Goal: Use online tool/utility: Utilize a website feature to perform a specific function

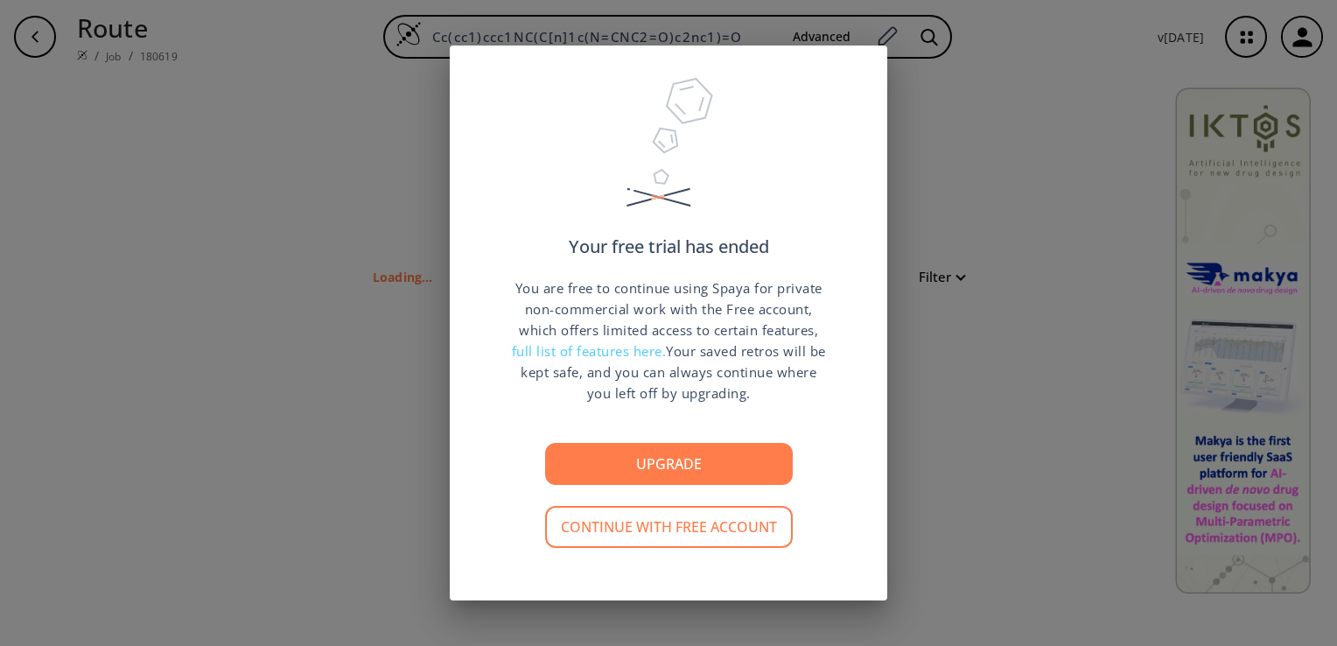
click at [662, 522] on button "Continue with free account" at bounding box center [669, 527] width 248 height 42
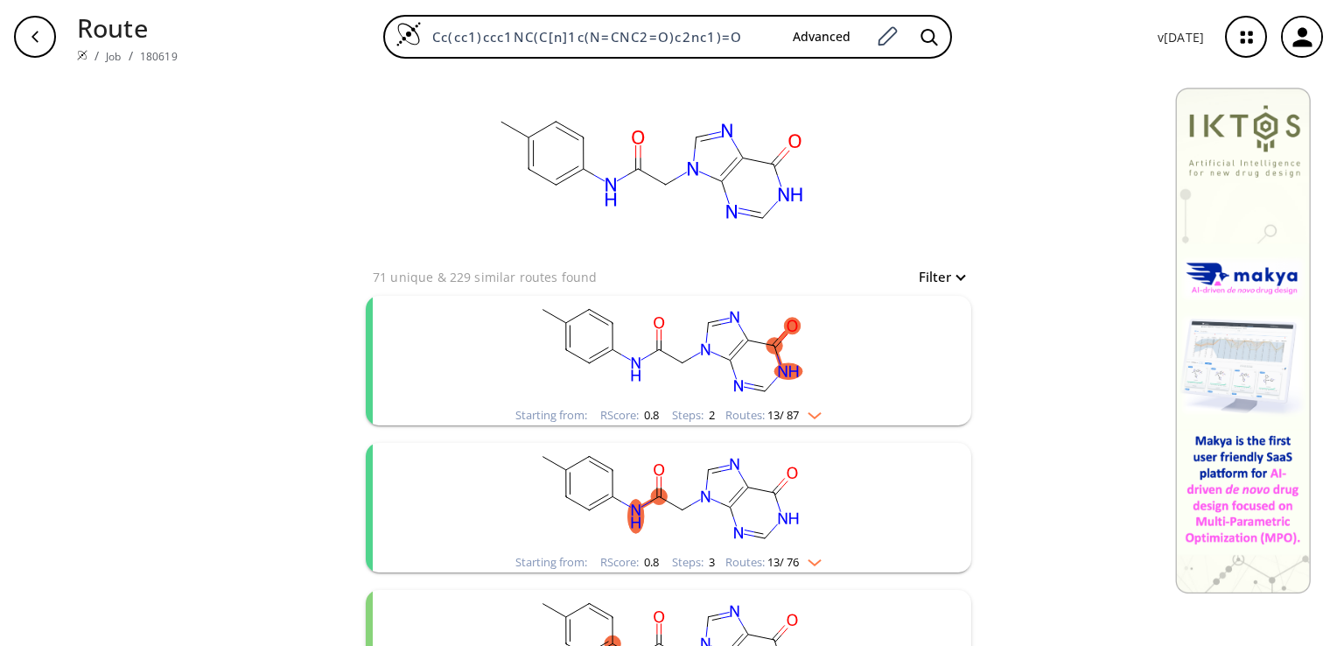
drag, startPoint x: 438, startPoint y: 37, endPoint x: 1009, endPoint y: 46, distance: 571.5
click at [1009, 46] on div "Cc(cc1)ccc1NC(C[n]1c(N=CNC2=O)c2nc1)=O Advanced" at bounding box center [668, 37] width 952 height 44
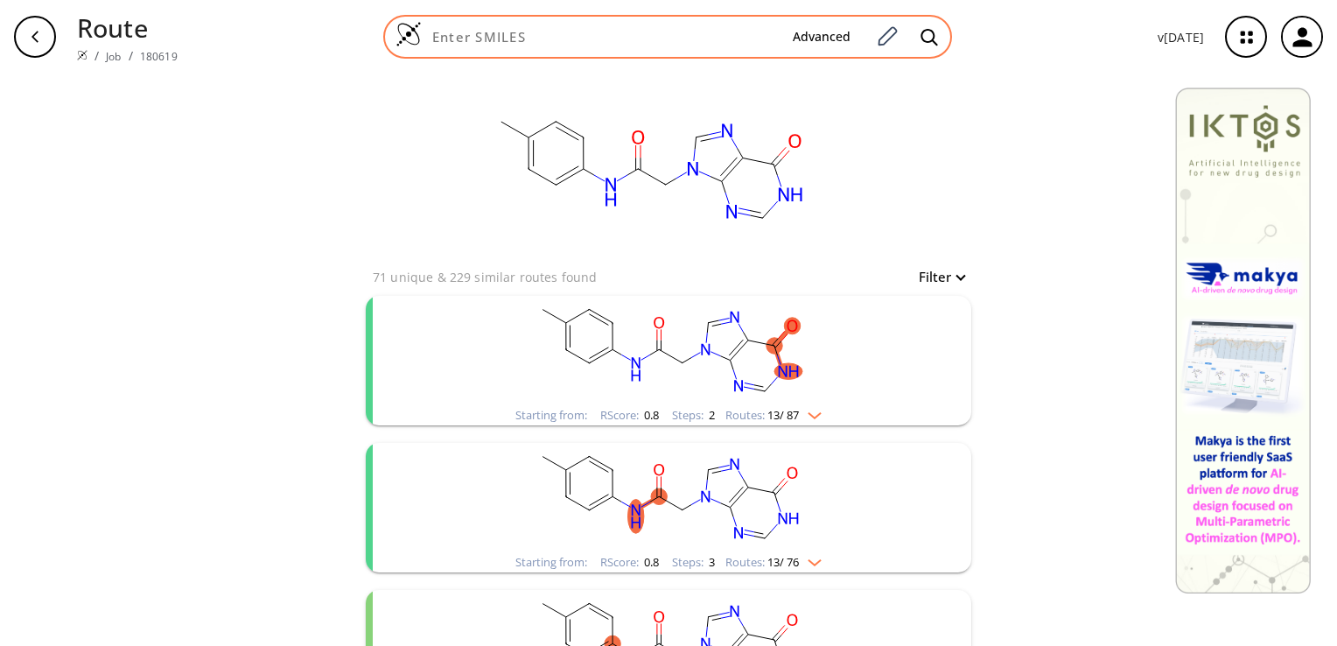
paste input "O=C1N(C2OC(CO)C(O)C2)C=CC(NO)N1"
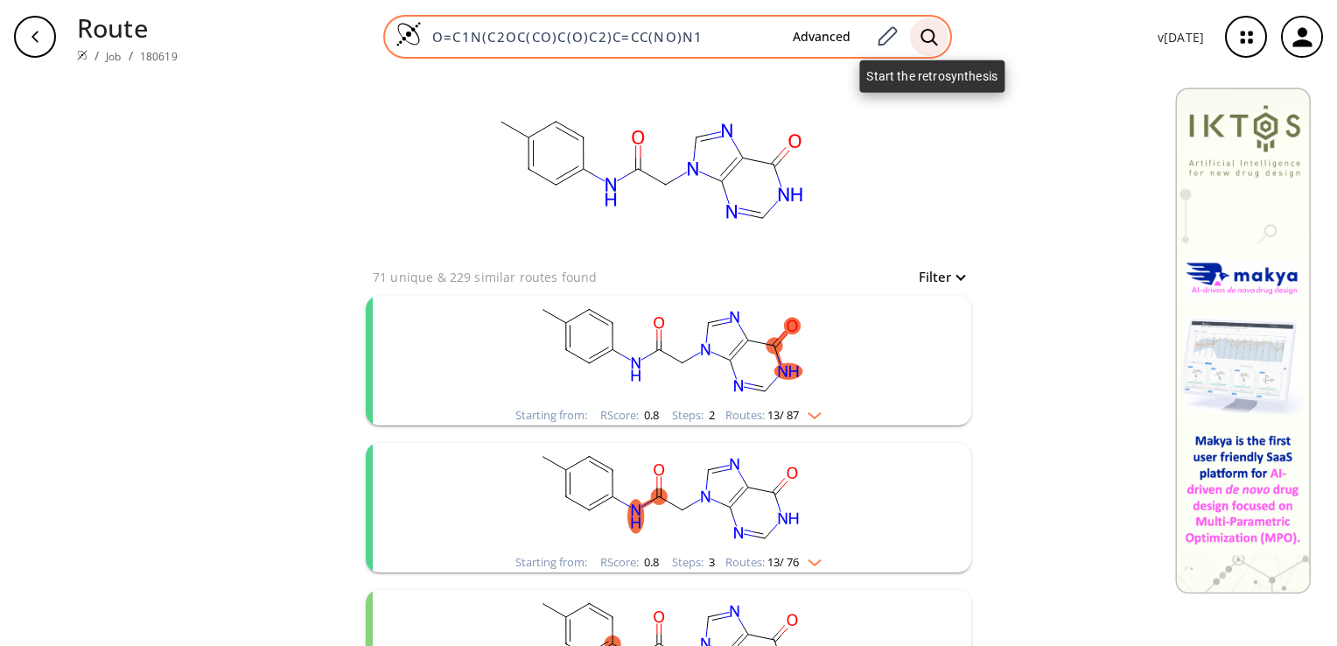
type input "O=C1N(C2OC(CO)C(O)C2)C=CC(NO)N1"
click at [937, 32] on icon at bounding box center [930, 37] width 18 height 18
